Goal: Task Accomplishment & Management: Use online tool/utility

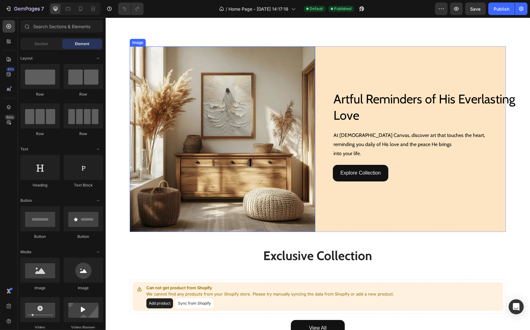
scroll to position [149, 0]
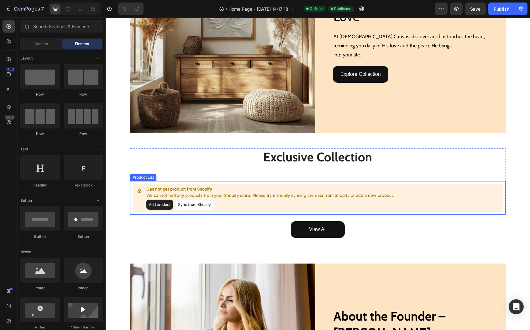
click at [266, 190] on p "Can not get product from Shopify" at bounding box center [270, 189] width 248 height 6
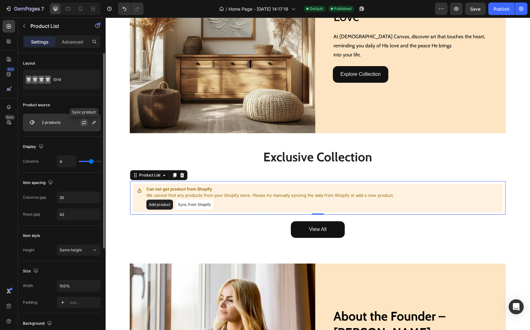
click at [84, 121] on icon "button" at bounding box center [84, 122] width 5 height 5
click at [91, 124] on button "button" at bounding box center [94, 123] width 8 height 8
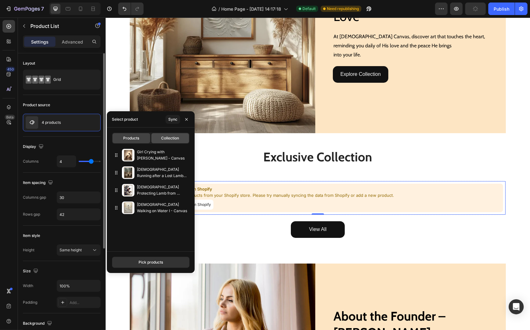
click at [166, 135] on span "Collection" at bounding box center [170, 138] width 18 height 6
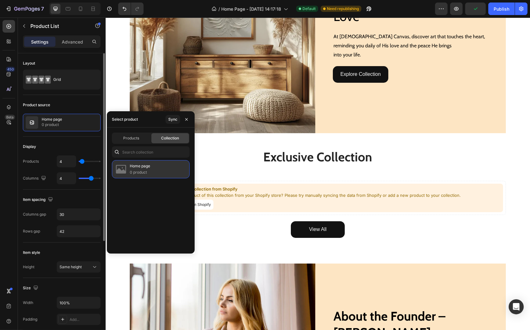
click at [144, 173] on p "0 product" at bounding box center [140, 172] width 20 height 6
click at [172, 119] on div "Sync" at bounding box center [172, 120] width 9 height 6
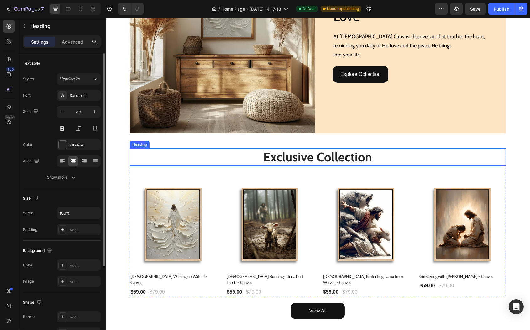
click at [251, 154] on h2 "Exclusive Collection" at bounding box center [317, 157] width 376 height 18
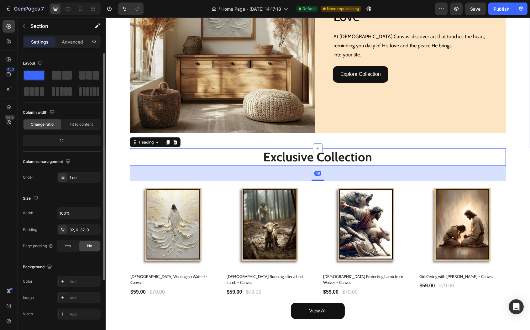
click at [257, 135] on div "Image Artful Reminders of His Everlasting Love Heading Artful Reminders of His …" at bounding box center [317, 43] width 424 height 191
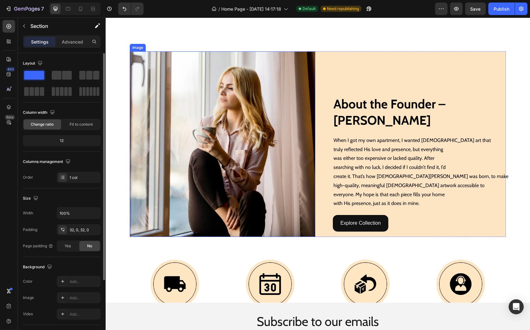
scroll to position [569, 0]
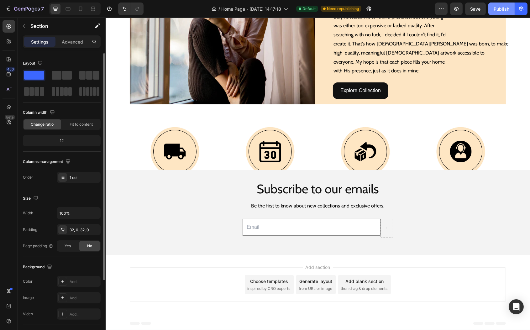
click at [505, 9] on div "Publish" at bounding box center [502, 9] width 16 height 7
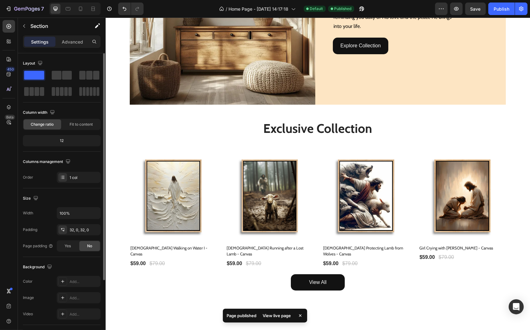
scroll to position [0, 0]
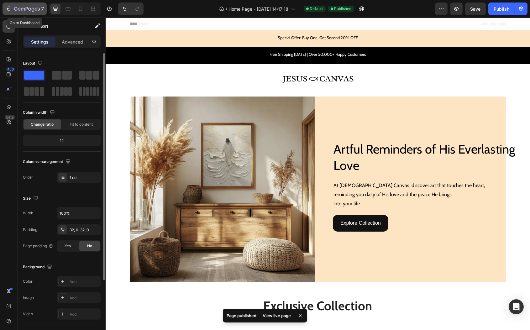
click at [8, 5] on div "7" at bounding box center [24, 9] width 39 height 8
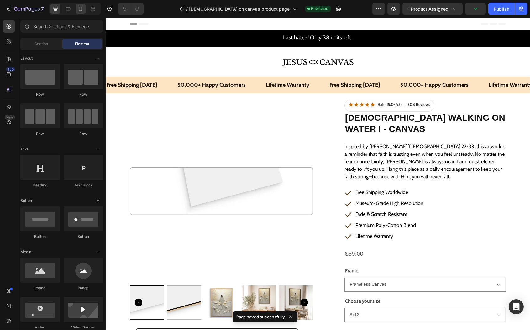
click at [82, 13] on div at bounding box center [81, 9] width 10 height 10
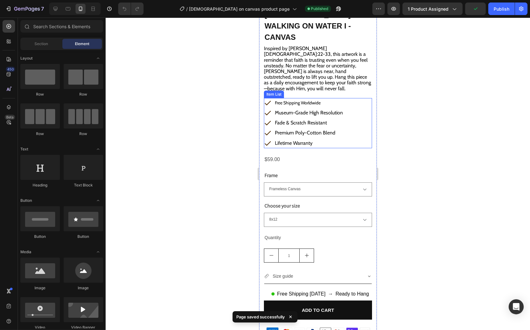
scroll to position [285, 0]
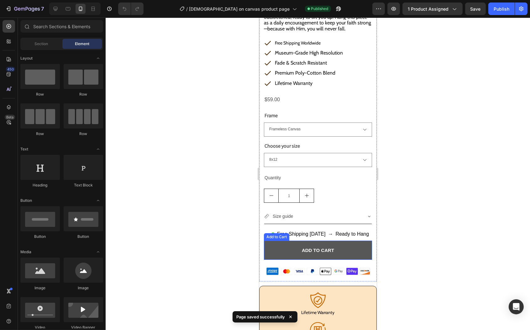
click at [278, 241] on button "Add to cart" at bounding box center [318, 250] width 108 height 19
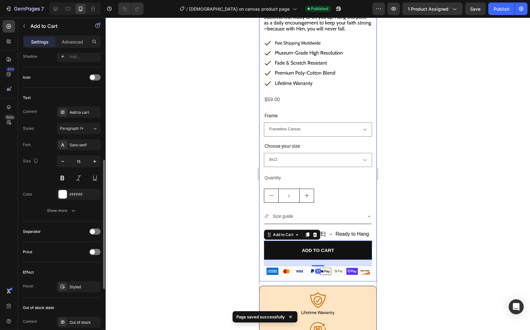
scroll to position [377, 0]
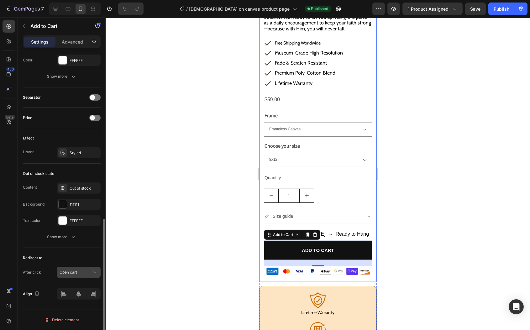
click at [87, 271] on div "Open cart" at bounding box center [76, 273] width 32 height 6
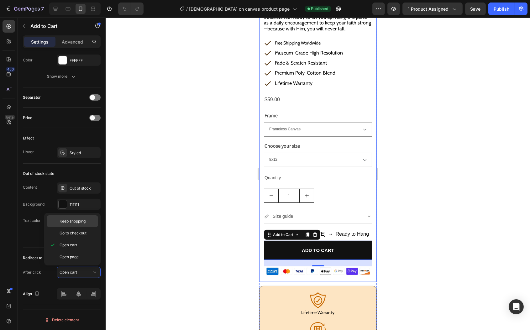
click at [70, 224] on span "Keep shopping" at bounding box center [73, 221] width 26 height 6
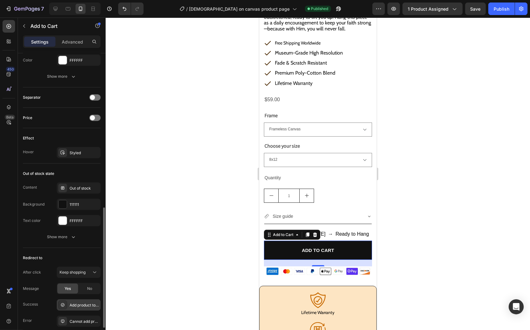
click at [82, 304] on div "Add product to cart successfully" at bounding box center [84, 306] width 29 height 6
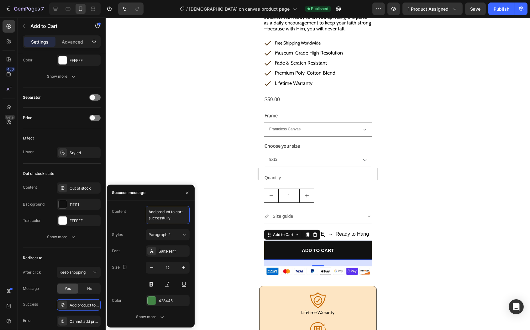
click at [168, 214] on textarea "Add product to cart successfully" at bounding box center [168, 215] width 44 height 18
type textarea "s"
click at [151, 209] on textarea "added to cart" at bounding box center [168, 215] width 44 height 18
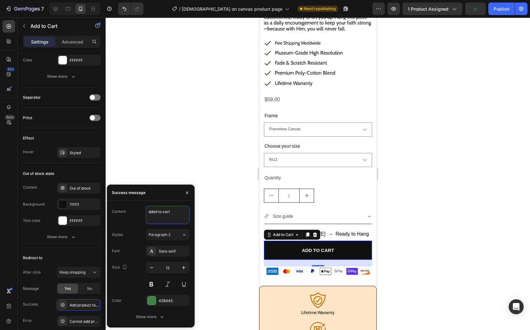
type textarea "Added to cart"
click at [153, 209] on textarea "Added to cart" at bounding box center [168, 215] width 44 height 18
click at [82, 317] on div "Cannot add product to cart" at bounding box center [79, 321] width 44 height 11
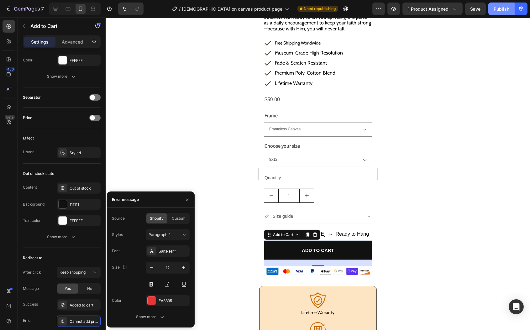
click at [505, 11] on div "Publish" at bounding box center [502, 9] width 16 height 7
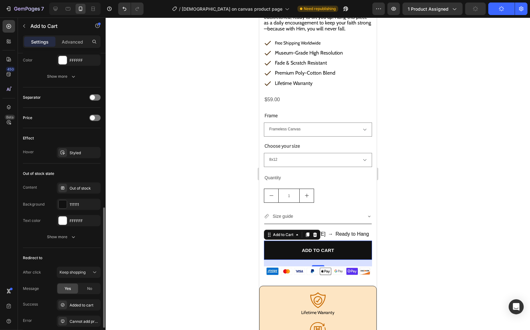
scroll to position [426, 0]
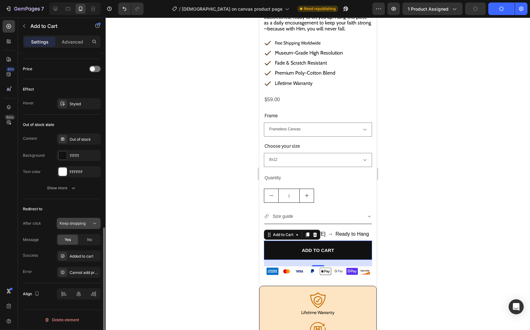
click at [84, 224] on span "Keep shopping" at bounding box center [73, 223] width 26 height 5
click at [82, 222] on span "Keep shopping" at bounding box center [73, 223] width 26 height 5
